Goal: Register for event/course

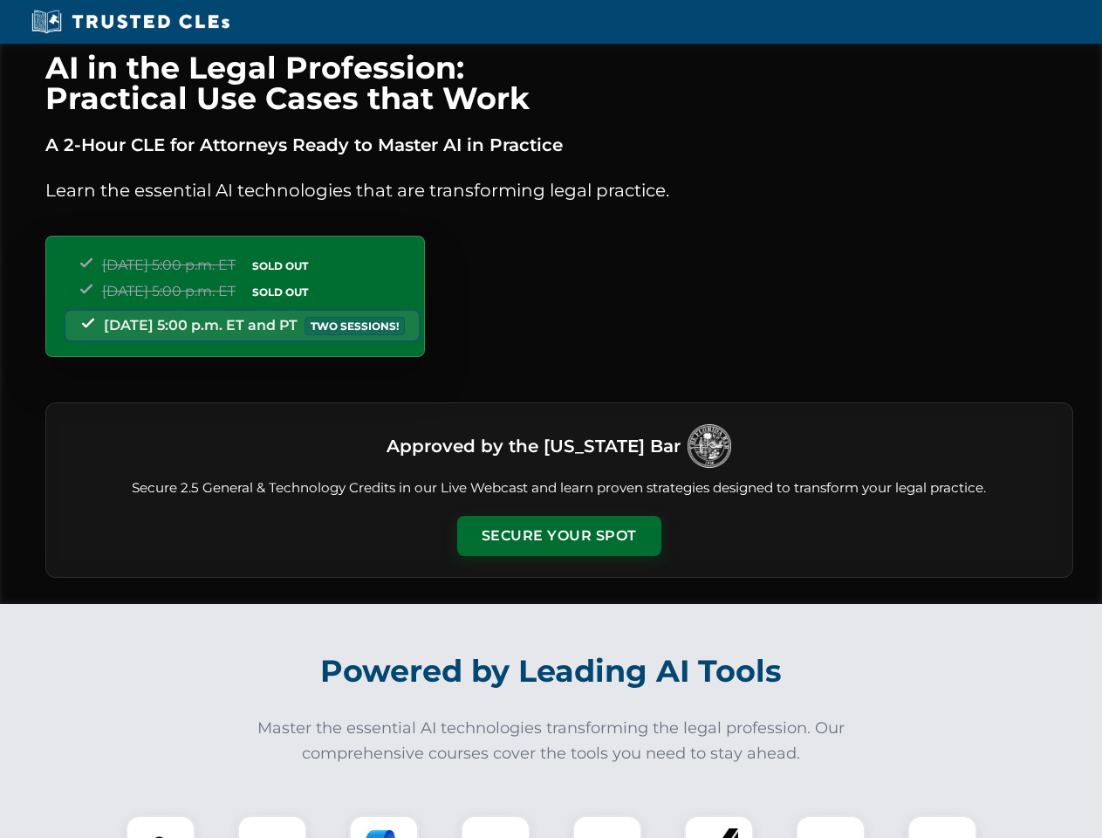
click at [559, 536] on button "Secure Your Spot" at bounding box center [559, 536] width 204 height 40
click at [161, 826] on img at bounding box center [160, 850] width 51 height 51
click at [272, 826] on div at bounding box center [272, 850] width 70 height 70
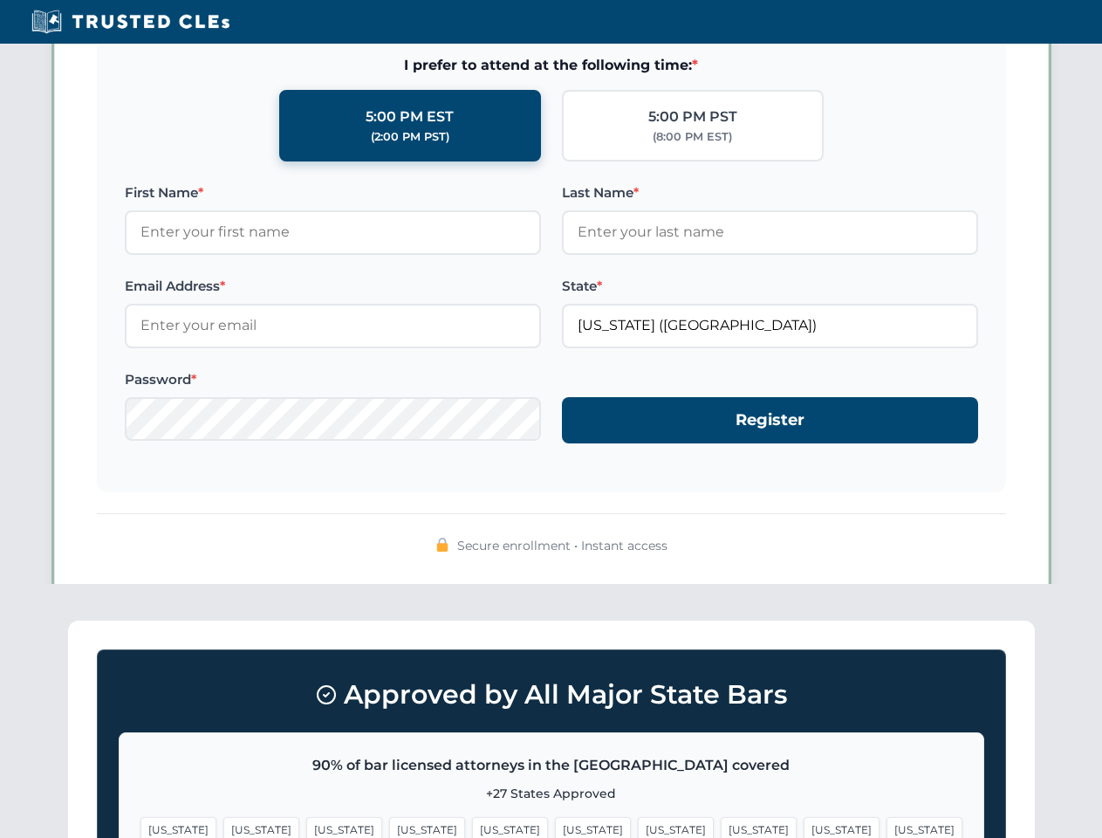
click at [804, 826] on span "[US_STATE]" at bounding box center [842, 829] width 76 height 25
